Goal: Information Seeking & Learning: Learn about a topic

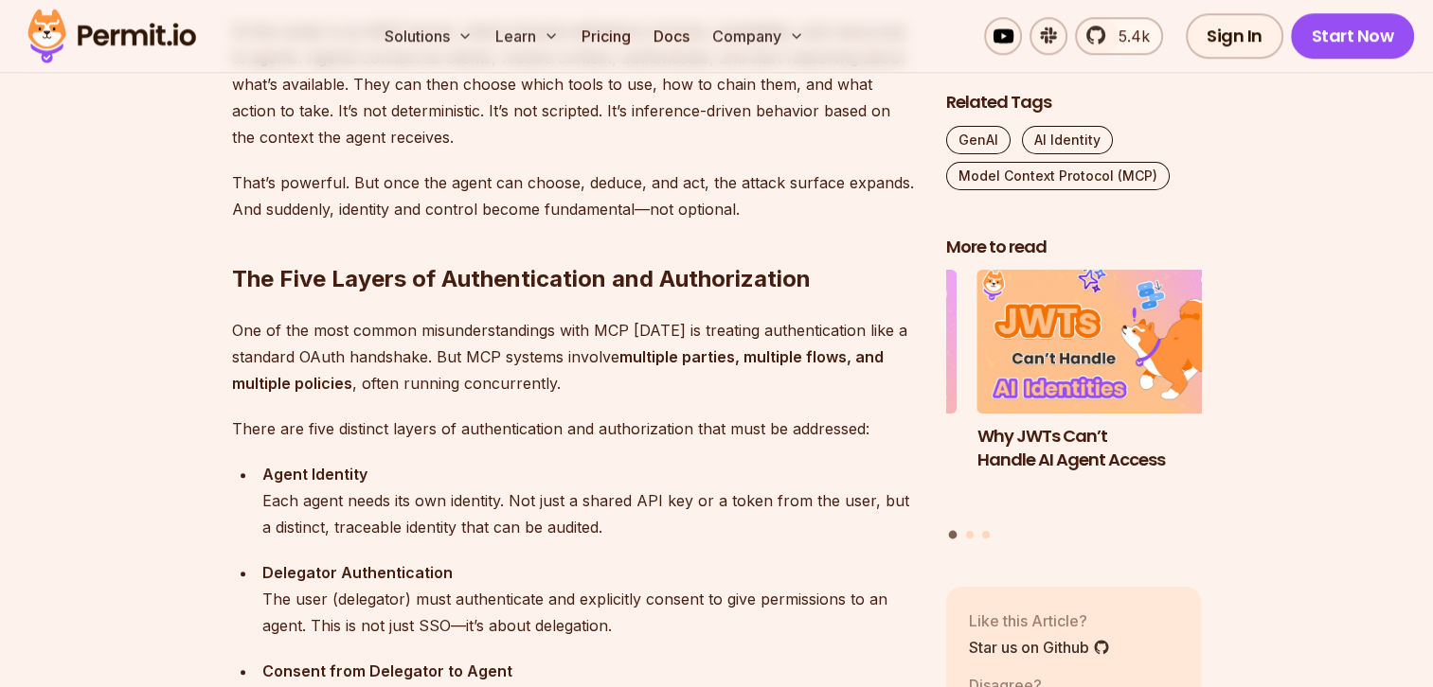
scroll to position [1704, 0]
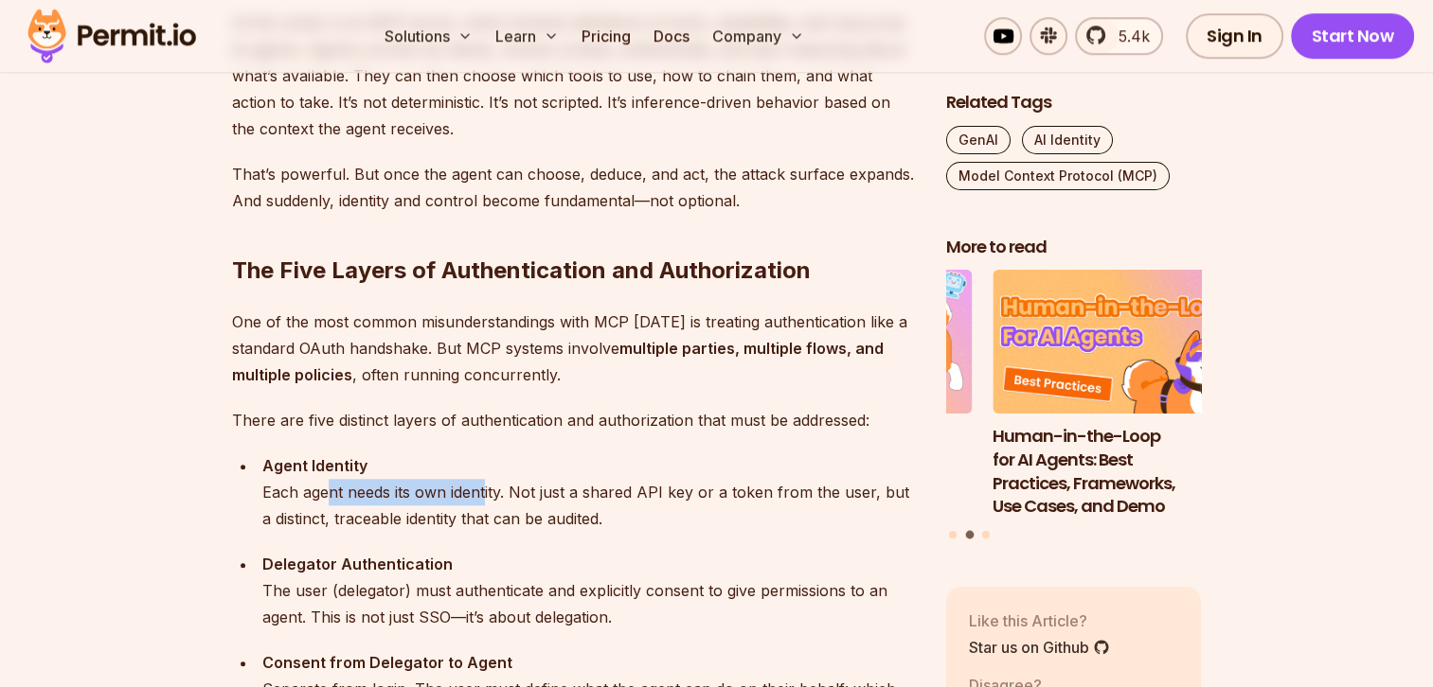
drag, startPoint x: 329, startPoint y: 484, endPoint x: 482, endPoint y: 485, distance: 152.4
click at [482, 485] on div "Agent Identity Each agent needs its own identity. Not just a shared API key or …" at bounding box center [588, 493] width 653 height 80
drag, startPoint x: 482, startPoint y: 485, endPoint x: 651, endPoint y: 519, distance: 172.9
click at [651, 519] on div "Agent Identity Each agent needs its own identity. Not just a shared API key or …" at bounding box center [588, 493] width 653 height 80
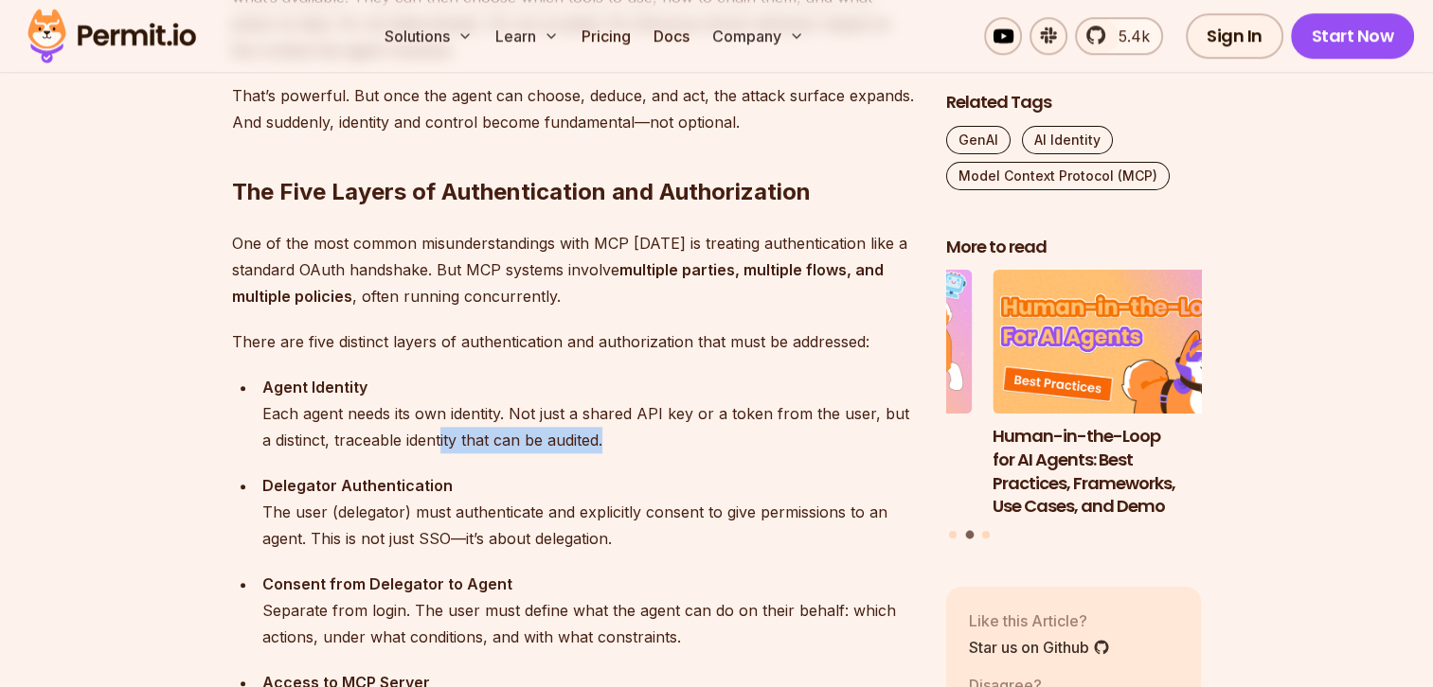
scroll to position [1894, 0]
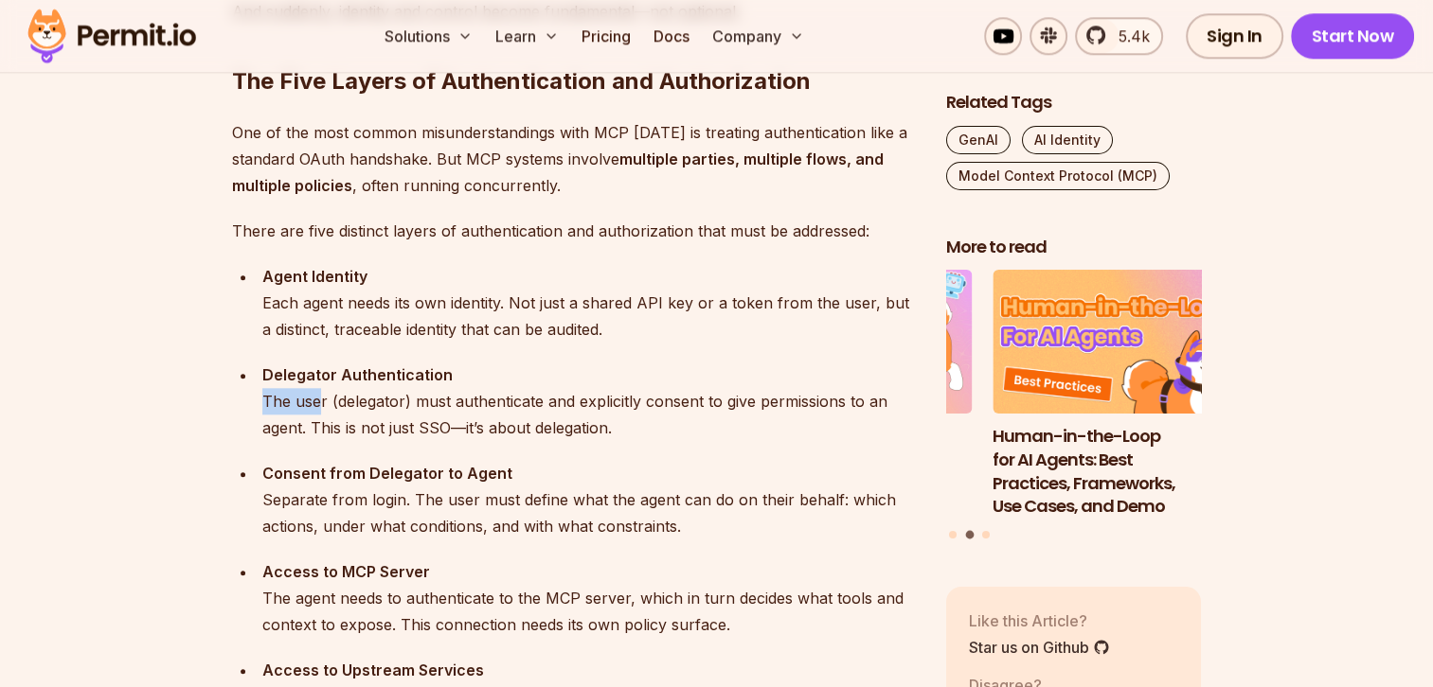
drag, startPoint x: 283, startPoint y: 401, endPoint x: 314, endPoint y: 406, distance: 31.8
click at [314, 406] on div "Delegator Authentication The user (delegator) must authenticate and explicitly …" at bounding box center [588, 402] width 653 height 80
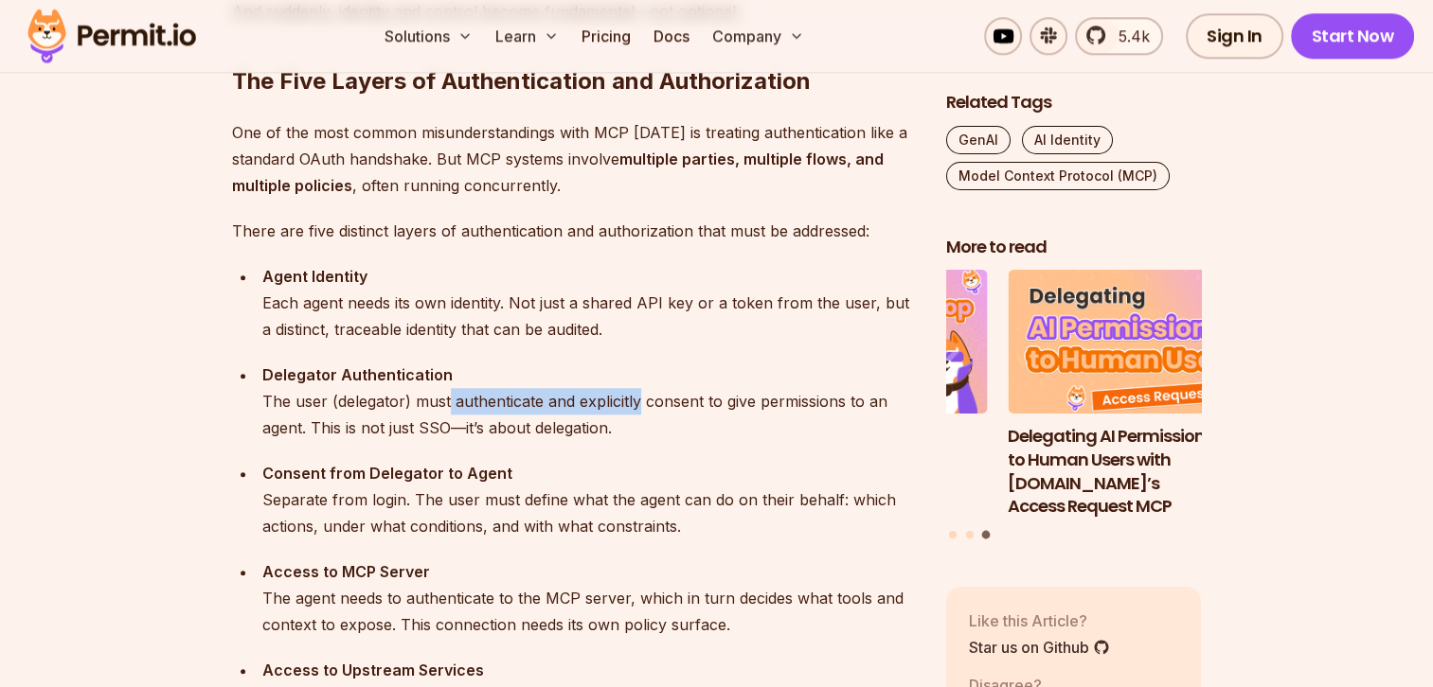
drag, startPoint x: 314, startPoint y: 406, endPoint x: 644, endPoint y: 413, distance: 329.6
click at [644, 413] on div "Delegator Authentication The user (delegator) must authenticate and explicitly …" at bounding box center [588, 402] width 653 height 80
drag, startPoint x: 326, startPoint y: 421, endPoint x: 388, endPoint y: 424, distance: 62.6
click at [388, 424] on div "Delegator Authentication The user (delegator) must authenticate and explicitly …" at bounding box center [588, 402] width 653 height 80
drag, startPoint x: 388, startPoint y: 424, endPoint x: 333, endPoint y: 471, distance: 71.9
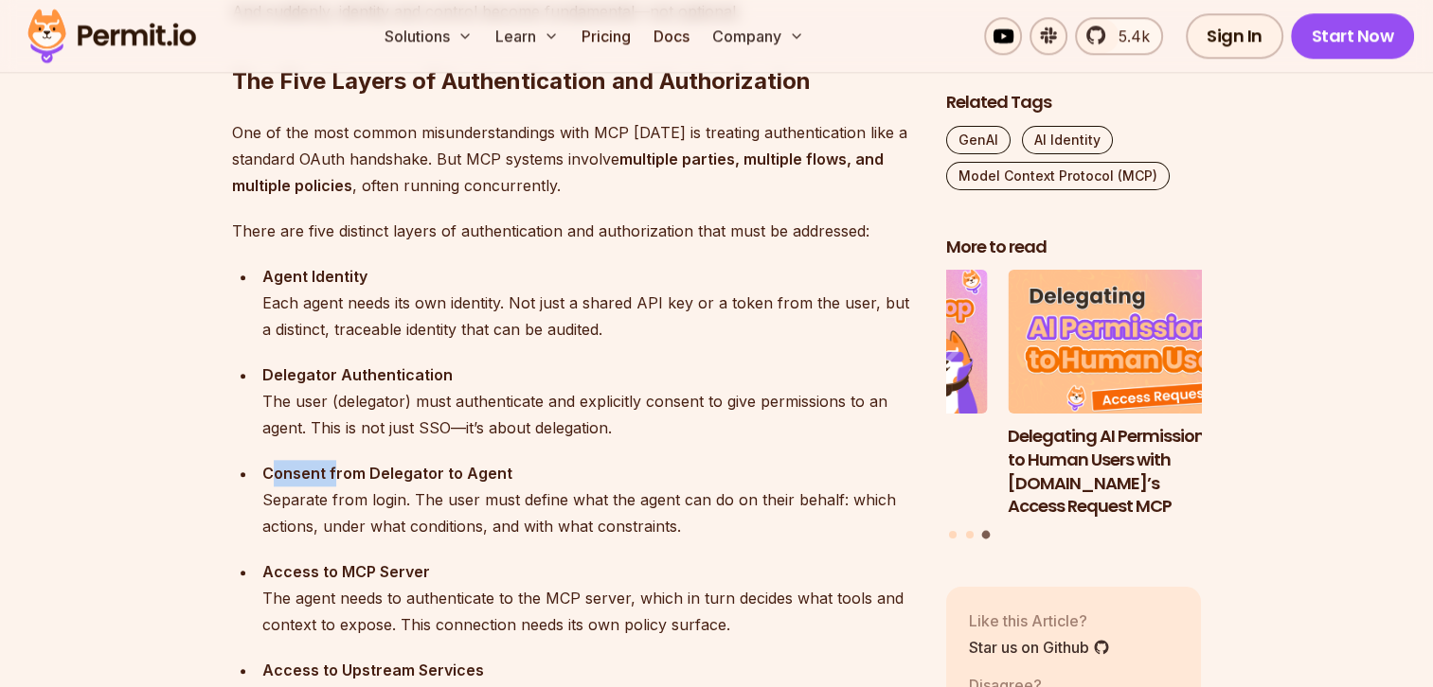
click at [333, 471] on strong "Consent from Delegator to Agent" at bounding box center [387, 473] width 250 height 19
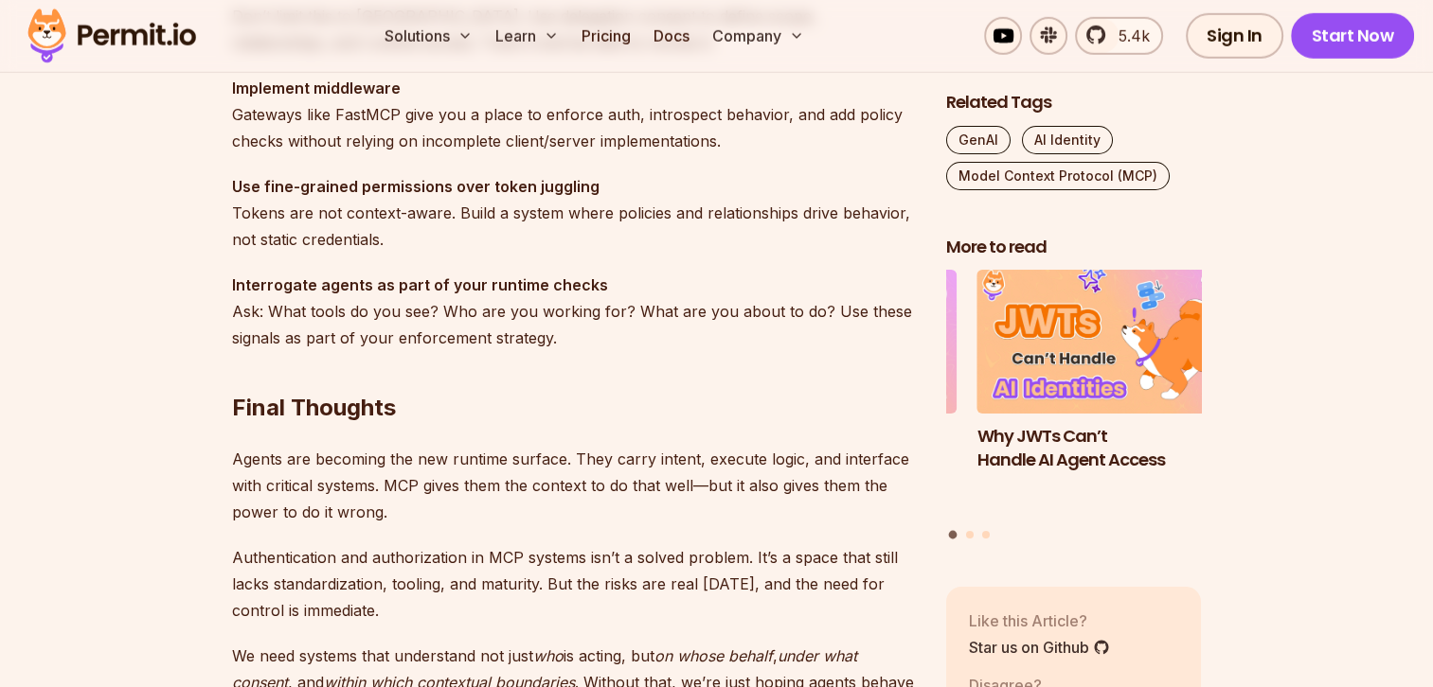
scroll to position [6249, 0]
